Goal: Navigation & Orientation: Find specific page/section

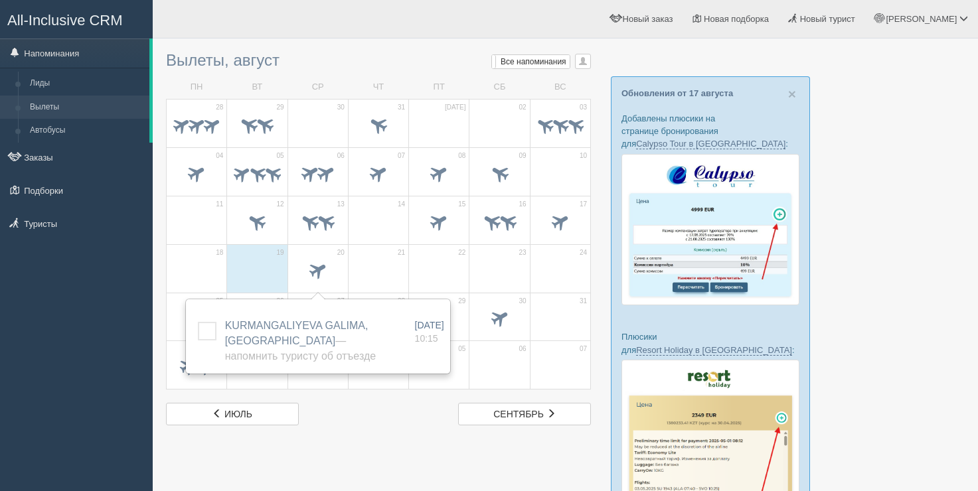
click at [372, 58] on h3 "Вылеты, август Мои напоминания Мои Все напоминания Все Все напоминания Все Мои …" at bounding box center [378, 60] width 425 height 17
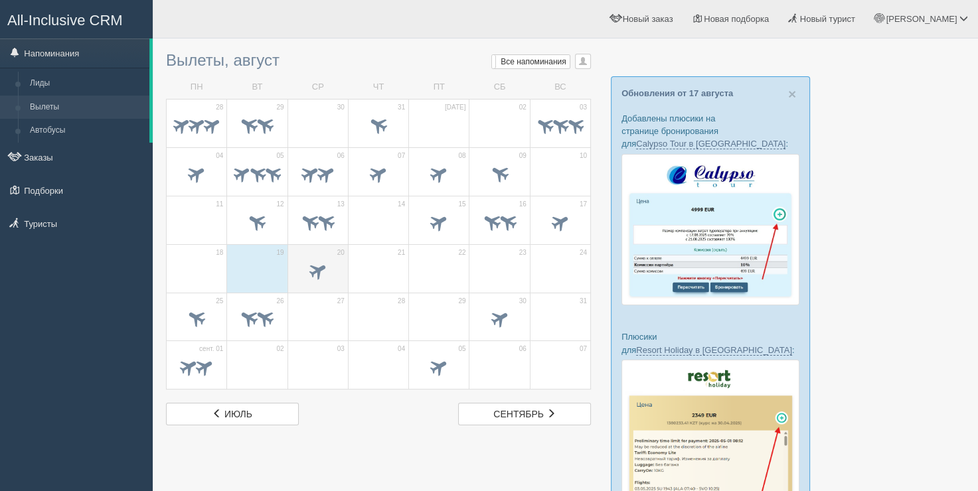
click at [326, 276] on span at bounding box center [318, 271] width 46 height 23
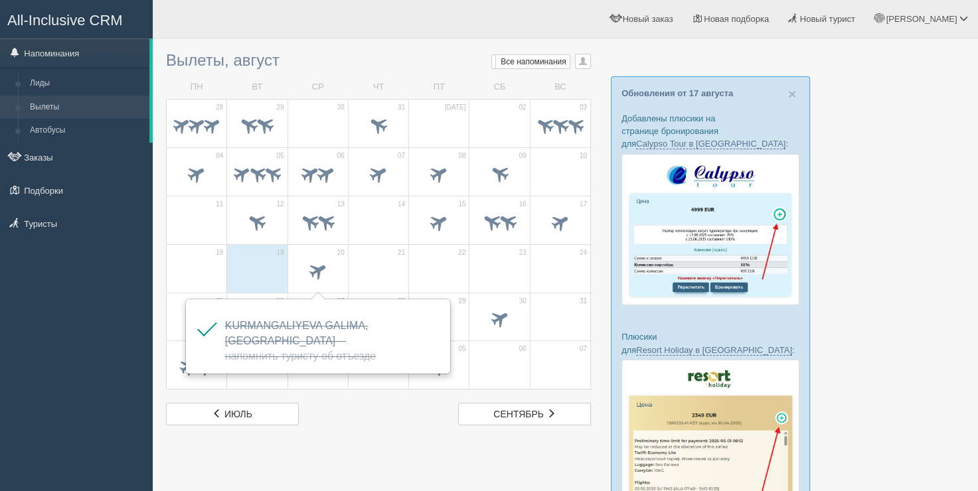
click at [357, 267] on span at bounding box center [378, 271] width 46 height 23
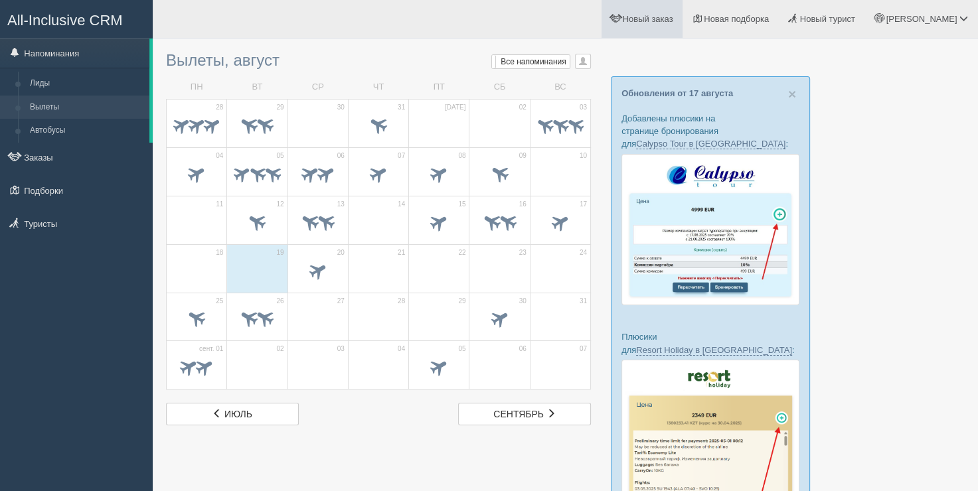
click at [664, 36] on link "Новый заказ" at bounding box center [643, 19] width 82 height 38
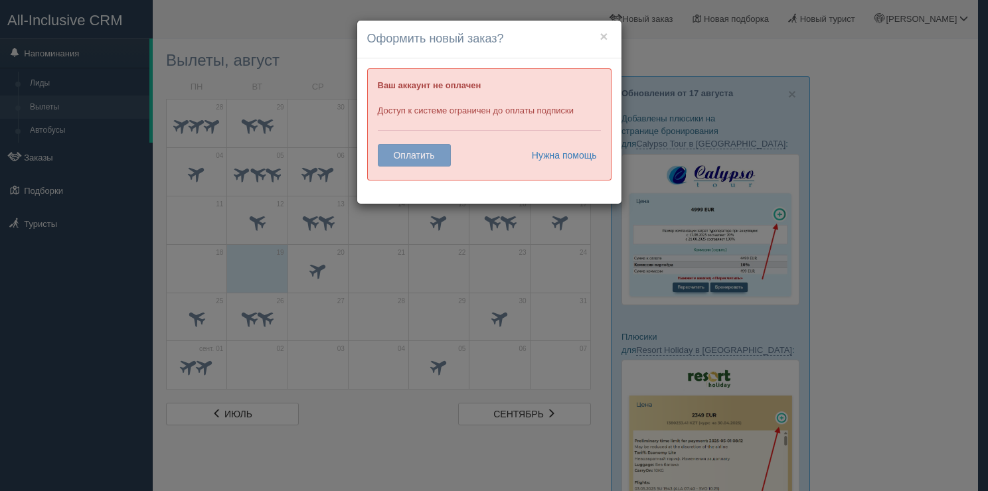
click at [611, 32] on h4 "Оформить новый заказ?" at bounding box center [489, 39] width 244 height 17
click at [606, 37] on button "×" at bounding box center [604, 36] width 8 height 14
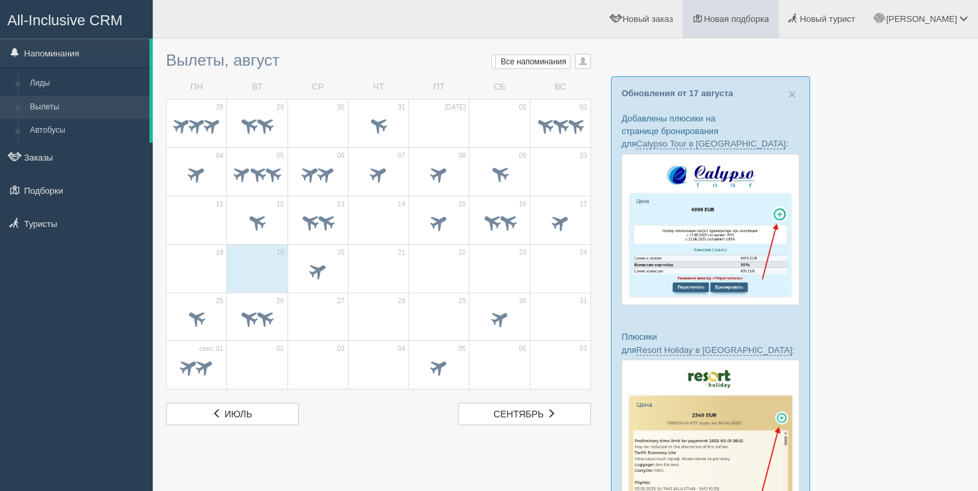
click at [779, 25] on link "Новая подборка" at bounding box center [731, 19] width 96 height 38
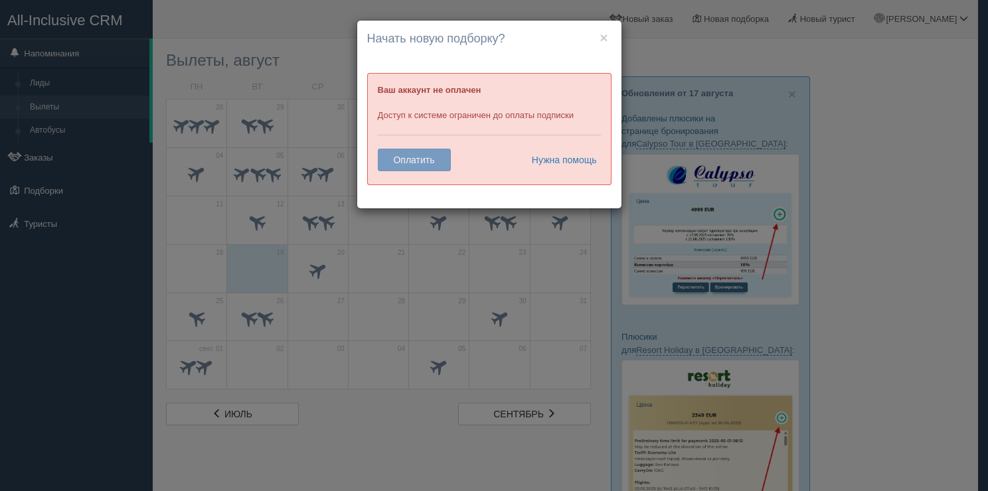
click at [612, 38] on div "× Начать новую подборку? Добавить отели в новую подборку? Ваш аккаунт не оплаче…" at bounding box center [489, 115] width 264 height 188
click at [608, 40] on div "× Начать новую подборку? Добавить отели в новую подборку? Ваш аккаунт не оплаче…" at bounding box center [489, 115] width 264 height 188
click at [608, 40] on button "×" at bounding box center [604, 38] width 8 height 14
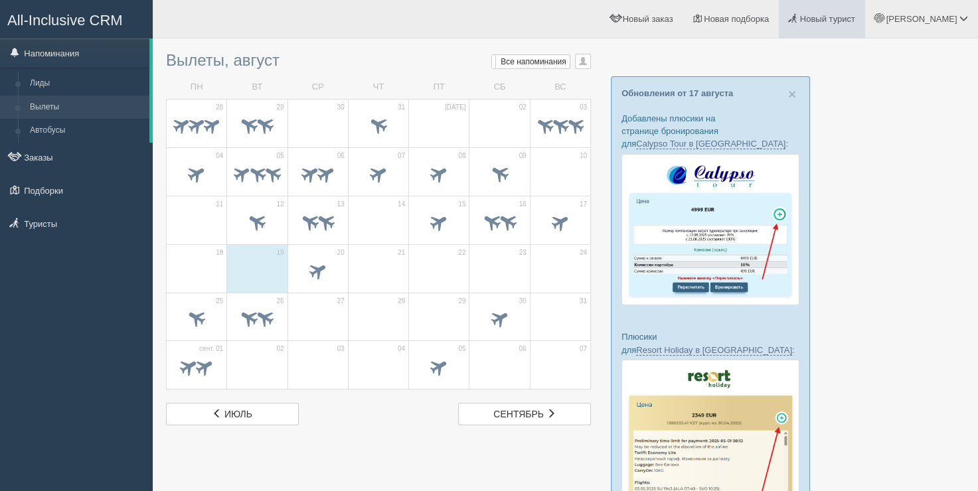
click at [834, 25] on link "Новый турист" at bounding box center [822, 19] width 86 height 38
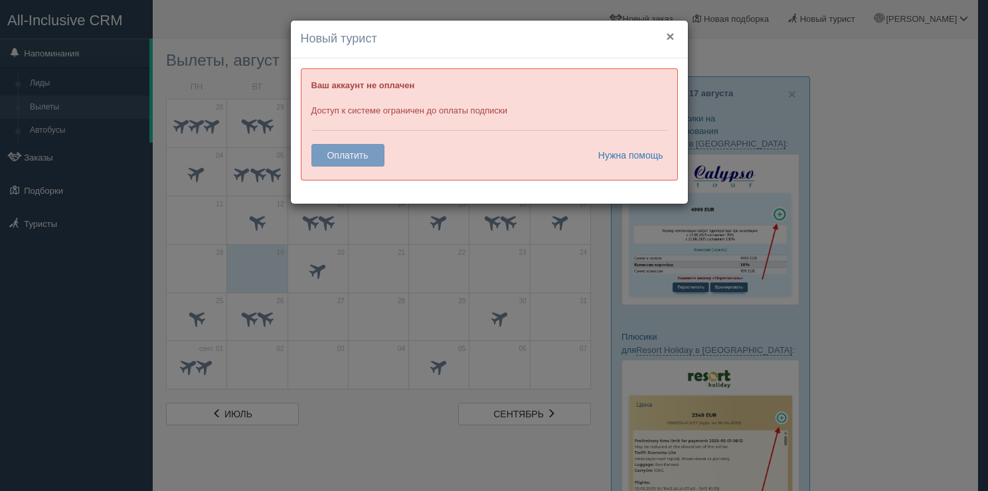
click at [670, 31] on button "×" at bounding box center [670, 36] width 8 height 14
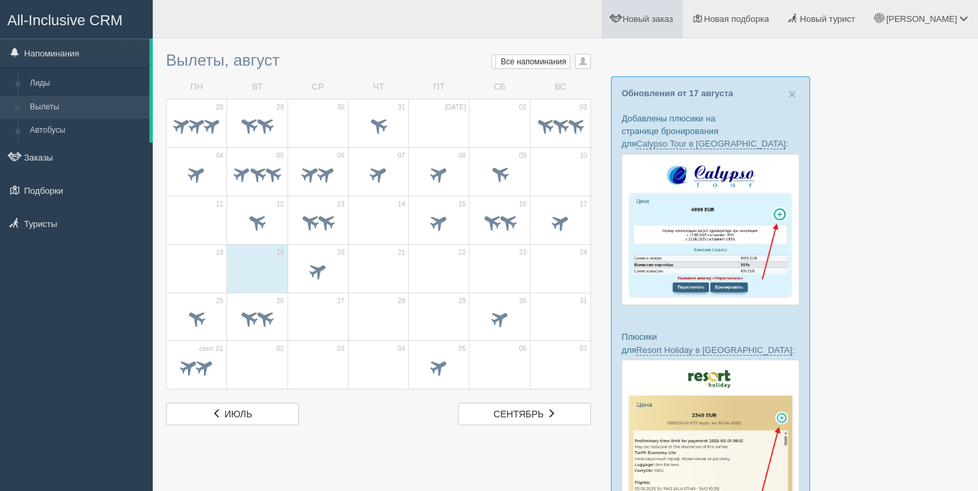
click at [675, 8] on link "Новый заказ" at bounding box center [643, 19] width 82 height 38
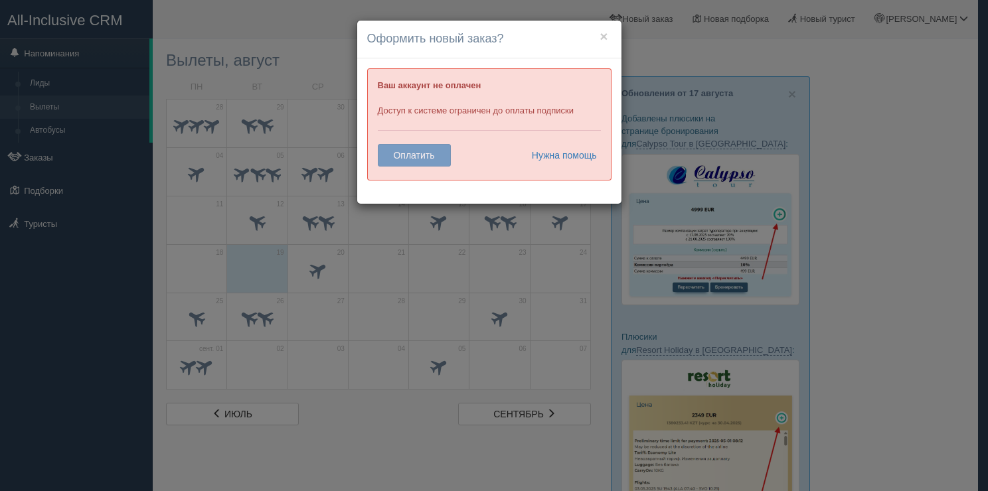
click at [711, 37] on div "× Оформить новый заказ? Ваш аккаунт не оплачен Доступ к системе ограничен до оп…" at bounding box center [494, 245] width 988 height 491
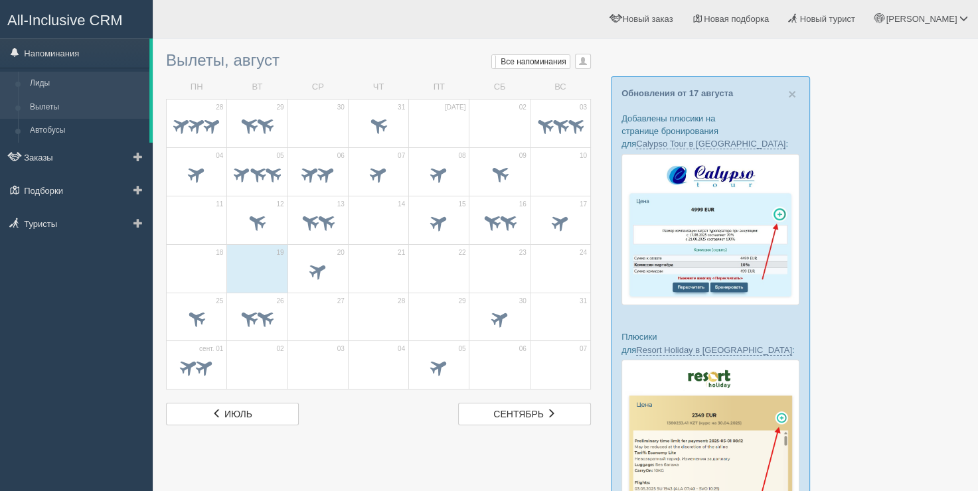
click at [59, 84] on link "Лиды" at bounding box center [86, 84] width 125 height 24
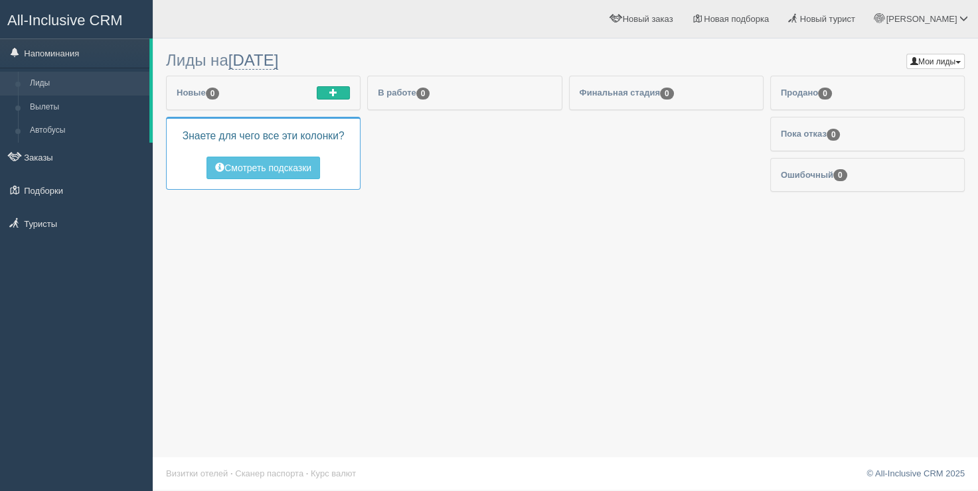
click at [72, 106] on link "Вылеты" at bounding box center [86, 108] width 125 height 24
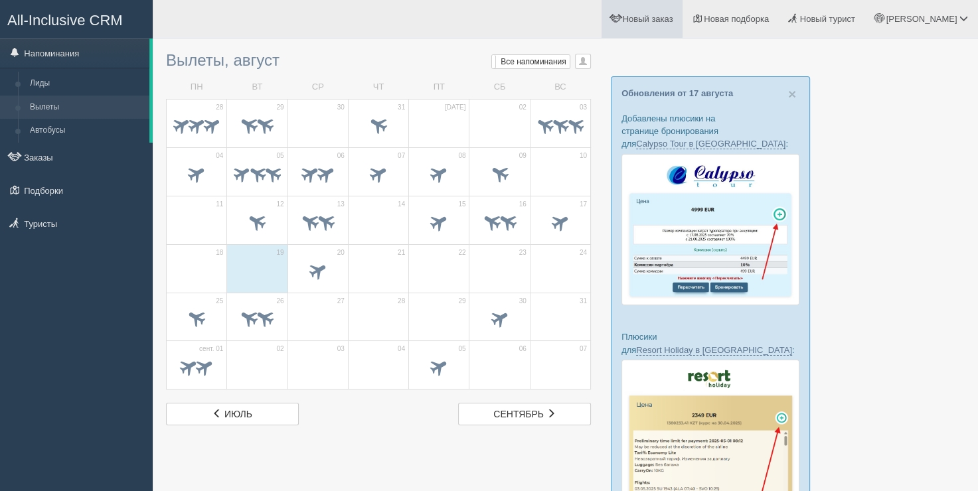
click at [651, 12] on link "Новый заказ" at bounding box center [643, 19] width 82 height 38
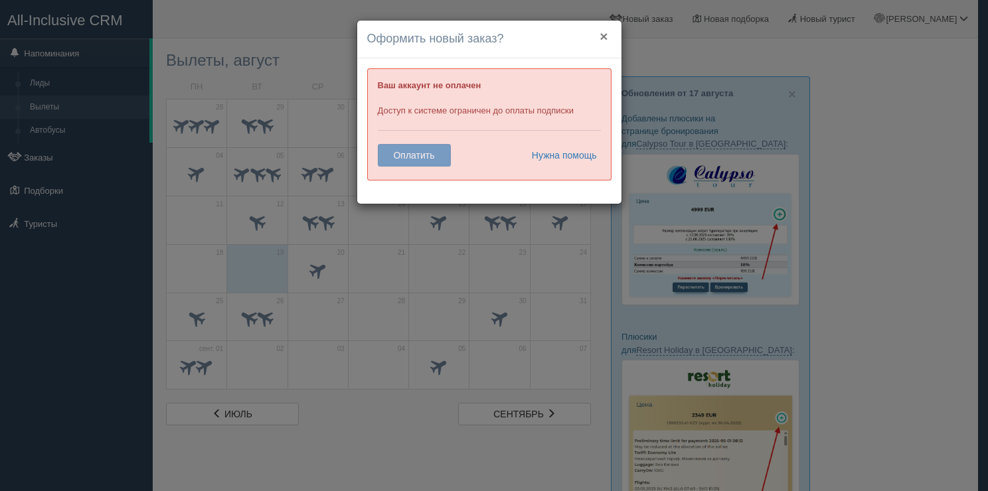
click at [604, 29] on button "×" at bounding box center [604, 36] width 8 height 14
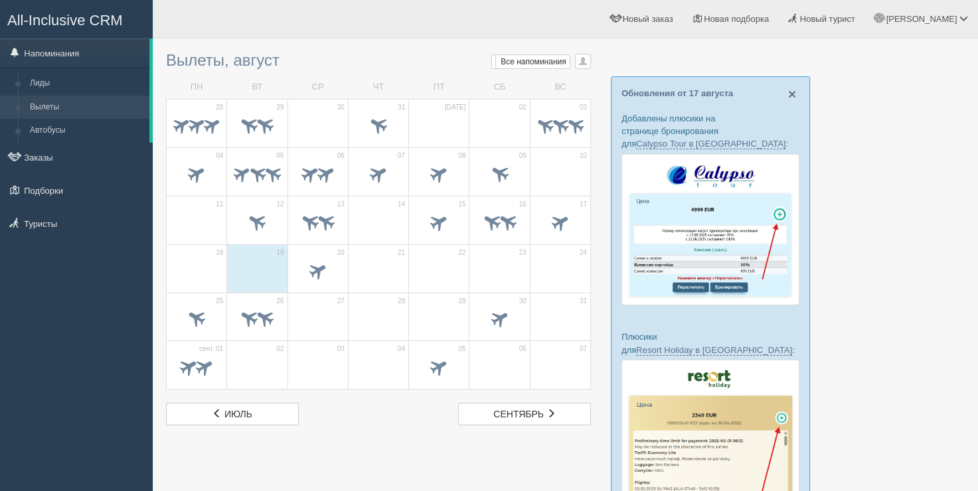
click at [793, 93] on span "×" at bounding box center [792, 93] width 8 height 15
